Goal: Navigation & Orientation: Find specific page/section

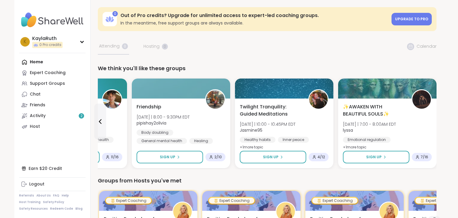
click at [36, 62] on div "Home Expert Coaching Support Groups Chat Friends Activity 2 Host" at bounding box center [52, 94] width 66 height 75
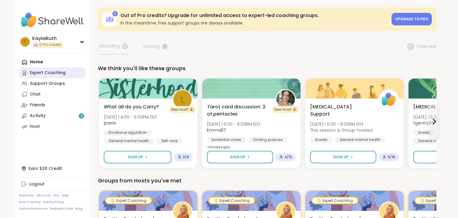
click at [56, 71] on div "Expert Coaching" at bounding box center [48, 73] width 36 height 6
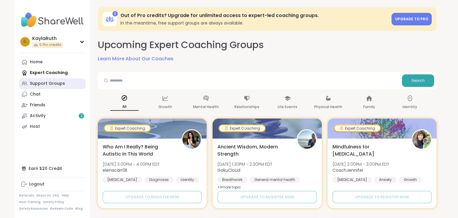
click at [55, 81] on div "Support Groups" at bounding box center [47, 84] width 35 height 6
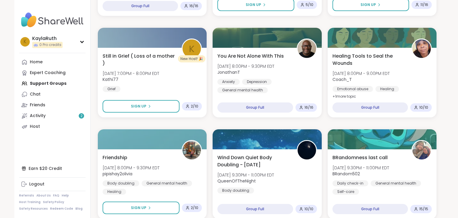
scroll to position [657, 0]
click at [42, 66] on link "Home" at bounding box center [52, 62] width 66 height 11
